Goal: Information Seeking & Learning: Learn about a topic

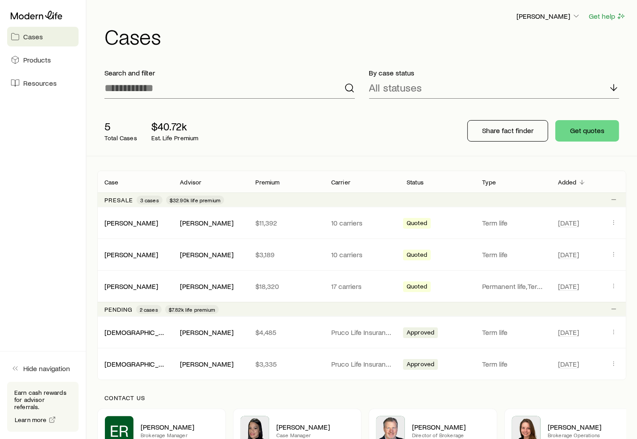
click at [46, 191] on aside "Cases Products Resources Hide navigation Earn cash rewards for advisor referral…" at bounding box center [43, 219] width 87 height 439
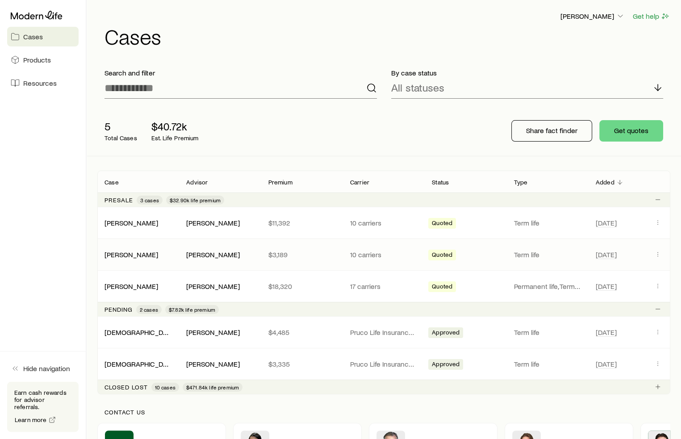
click at [559, 252] on p "Term life" at bounding box center [547, 254] width 67 height 9
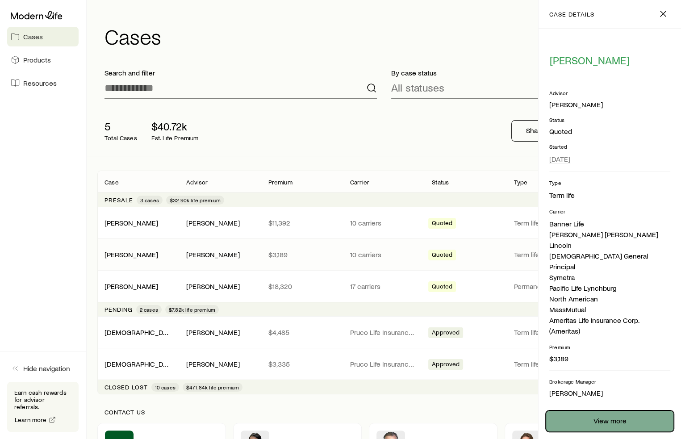
click at [610, 419] on link "View more" at bounding box center [610, 420] width 128 height 21
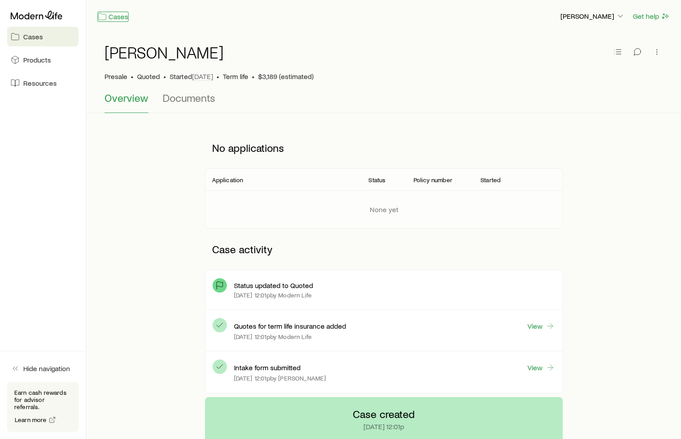
click at [117, 16] on link "Cases" at bounding box center [112, 17] width 31 height 10
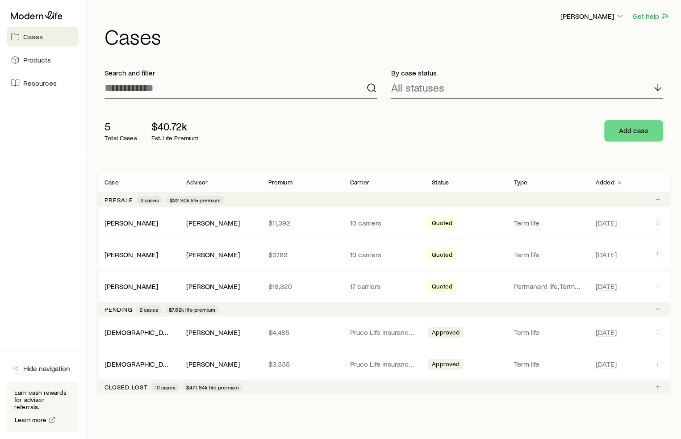
click at [41, 140] on aside "Cases Products Resources Hide navigation Earn cash rewards for advisor referral…" at bounding box center [43, 219] width 87 height 439
click at [317, 253] on p "$3,189" at bounding box center [301, 254] width 67 height 9
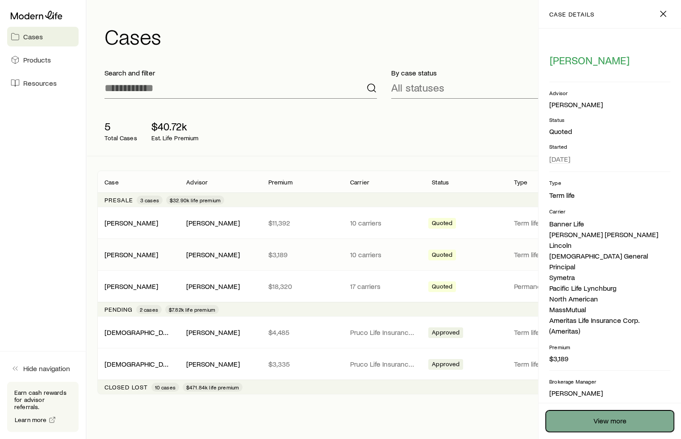
click at [608, 417] on link "View more" at bounding box center [610, 420] width 128 height 21
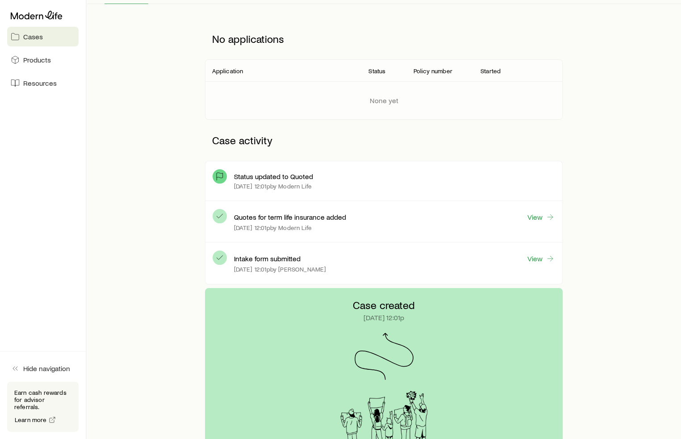
scroll to position [134, 0]
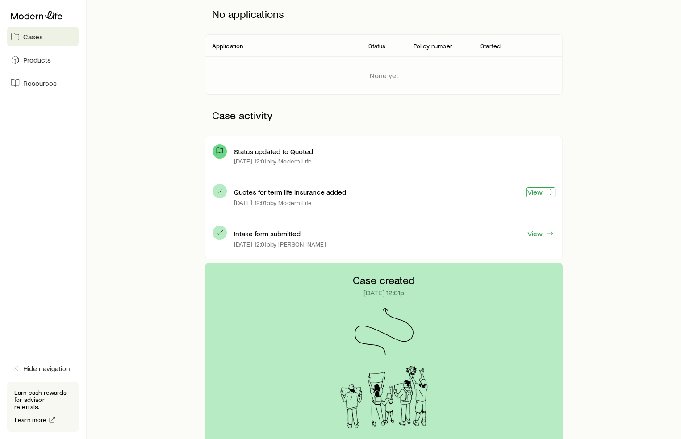
click at [538, 190] on link "View" at bounding box center [540, 192] width 29 height 10
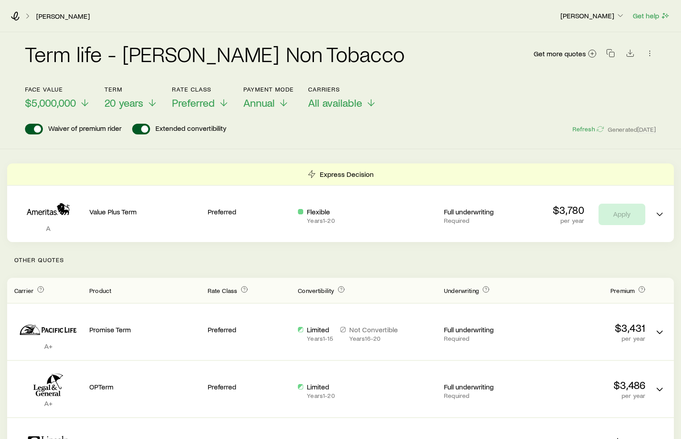
click at [320, 138] on div "Term life - [PERSON_NAME] Non Tobacco Get more quotes Face value $5,000,000 Ter…" at bounding box center [340, 90] width 681 height 117
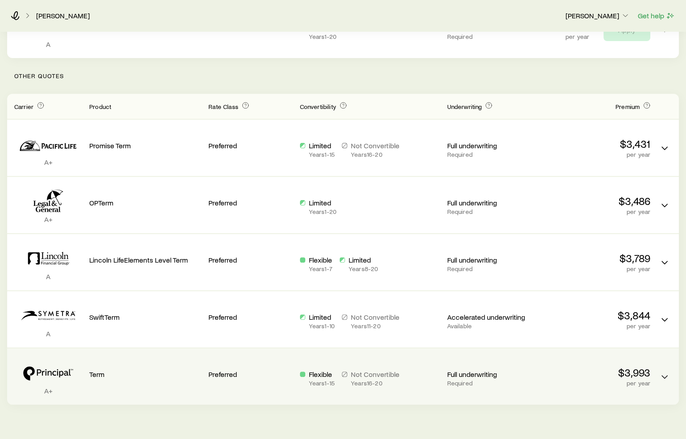
scroll to position [210, 0]
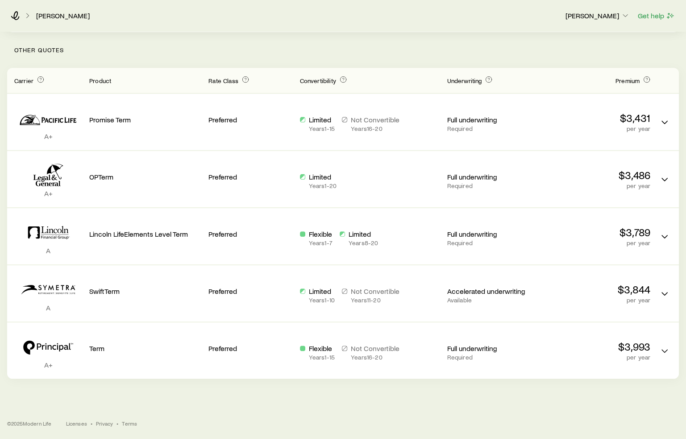
click at [219, 401] on div "[PERSON_NAME] [PERSON_NAME] Get help Term life - [PERSON_NAME] Non Tobacco Get …" at bounding box center [343, 114] width 686 height 649
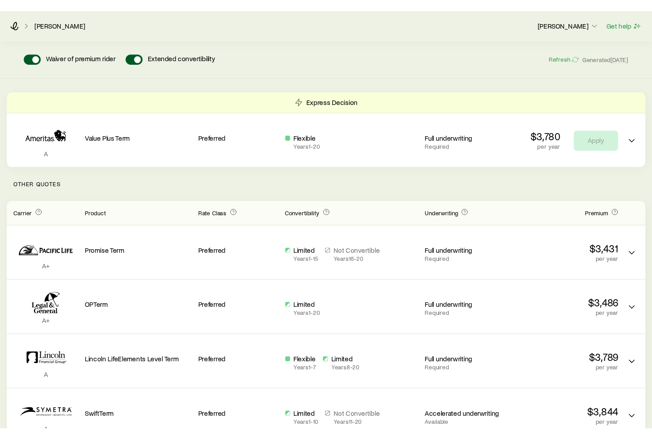
scroll to position [0, 0]
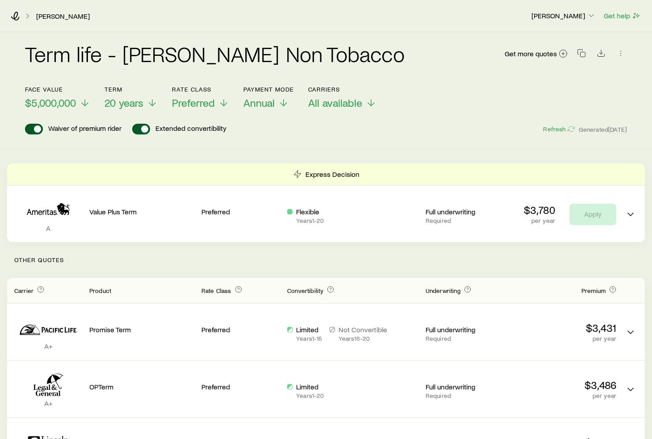
click at [505, 150] on div "Term life - [PERSON_NAME] Non Tobacco Get more quotes Face value $5,000,000 Ter…" at bounding box center [326, 310] width 652 height 556
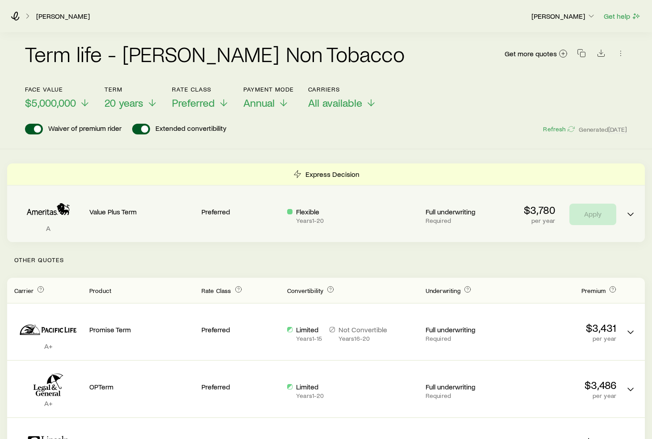
scroll to position [210, 0]
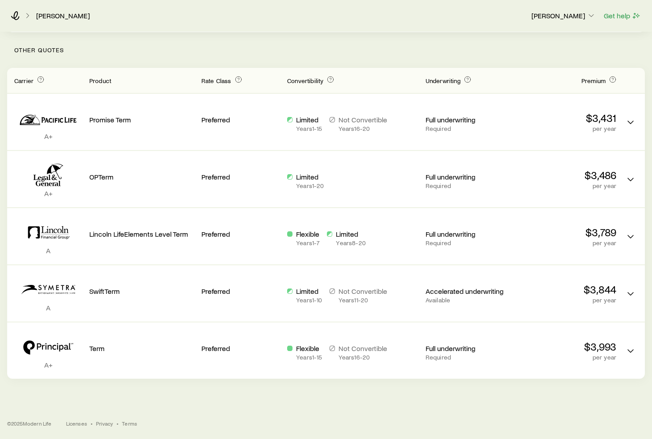
click at [461, 31] on div "[PERSON_NAME] [PERSON_NAME] Get help" at bounding box center [326, 16] width 652 height 32
click at [230, 21] on div "[PERSON_NAME] [PERSON_NAME] Get help" at bounding box center [326, 16] width 652 height 32
